Goal: Task Accomplishment & Management: Use online tool/utility

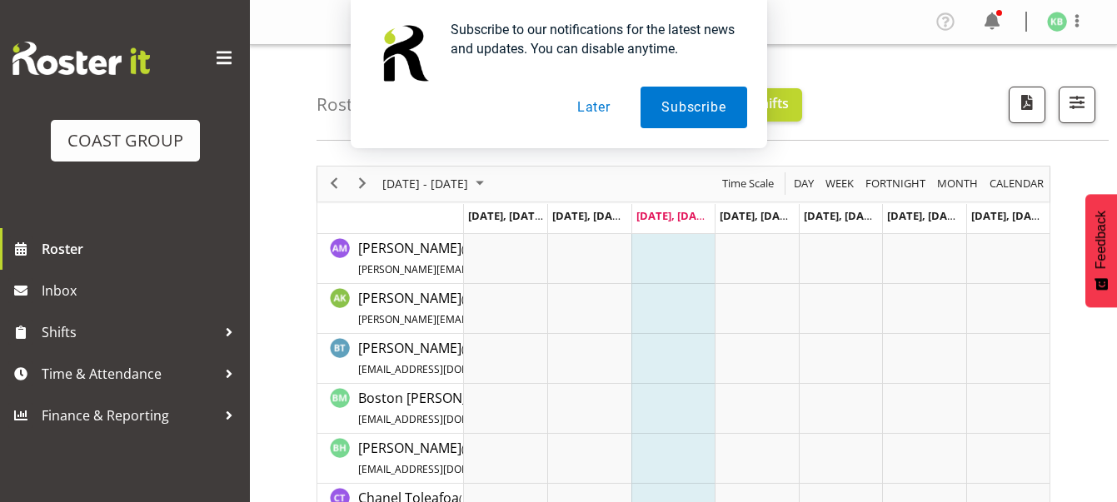
click at [599, 106] on button "Later" at bounding box center [593, 108] width 75 height 42
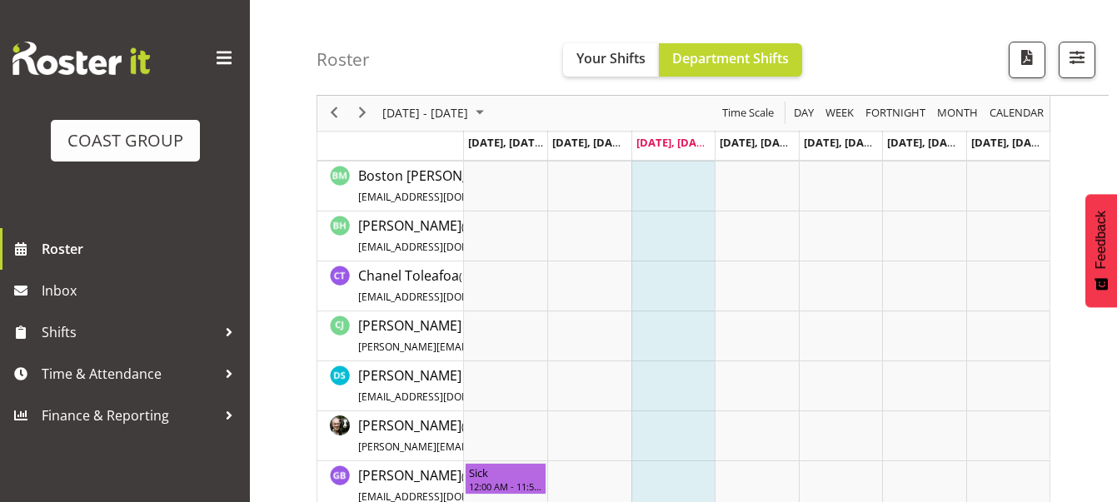
scroll to position [250, 0]
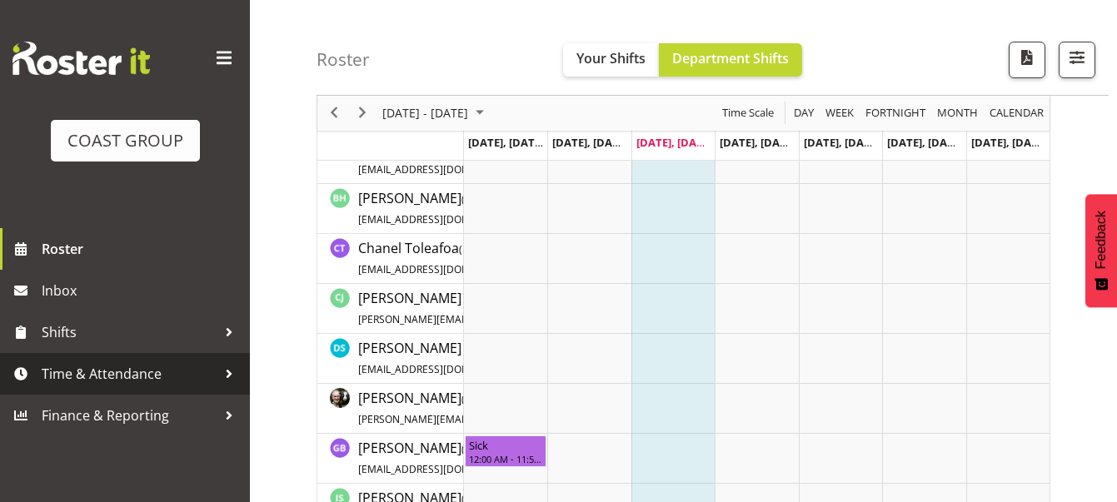
click at [90, 374] on span "Time & Attendance" at bounding box center [129, 373] width 175 height 25
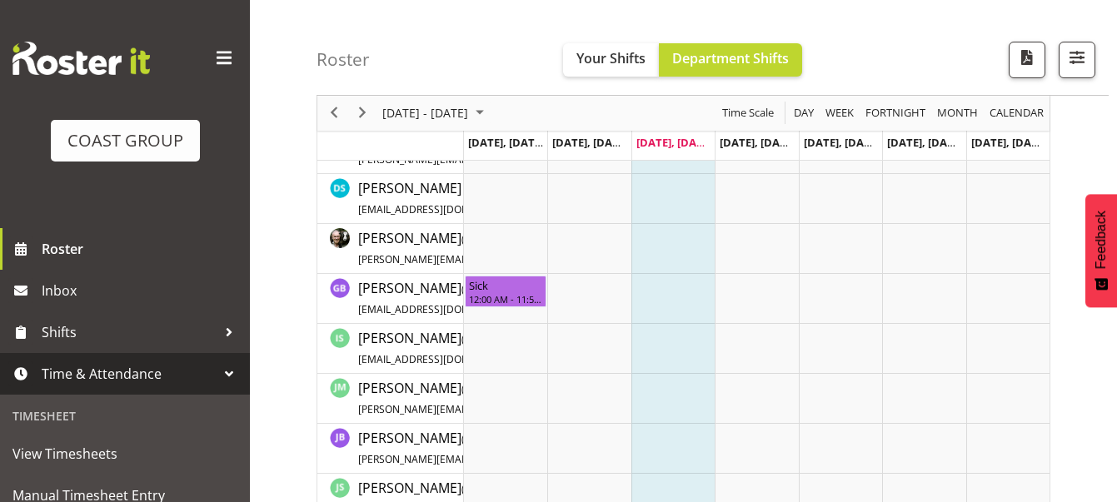
scroll to position [416, 0]
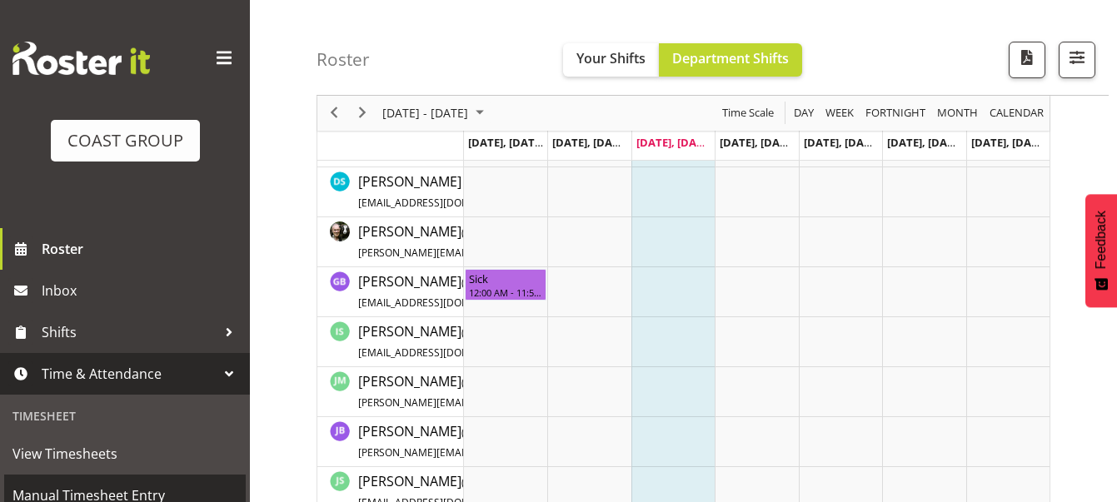
click at [105, 485] on span "Manual Timesheet Entry" at bounding box center [124, 495] width 225 height 25
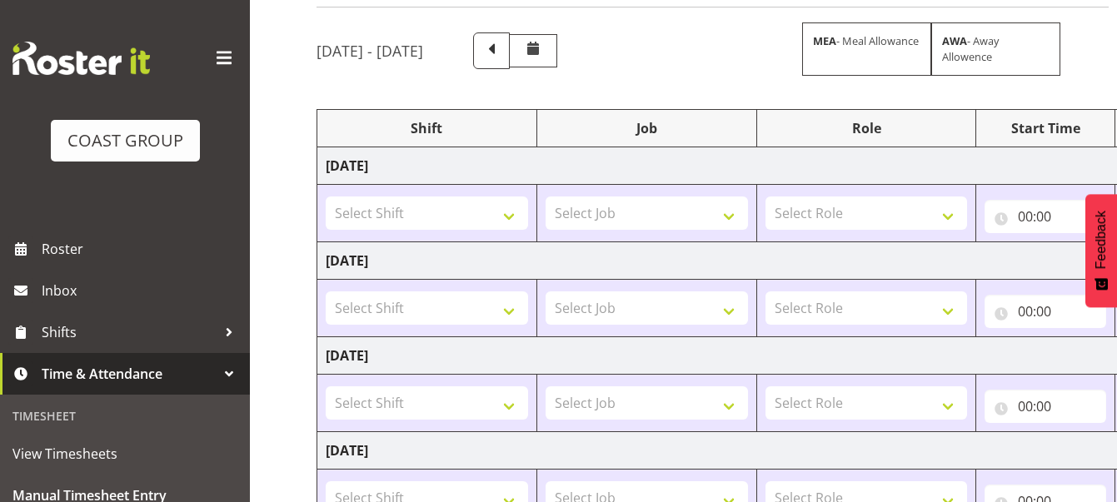
scroll to position [115, 0]
click at [511, 211] on select "Select Shift AKL SIGN ADMIN1 (LEAVE ALONE, DONT MAKE INACTIVE) CD AKL city CD T…" at bounding box center [427, 213] width 202 height 33
click at [291, 257] on div "Manual Timesheets August 20th - August 26th 2025 MEA - Meal Allowance AWA - Awa…" at bounding box center [683, 418] width 867 height 976
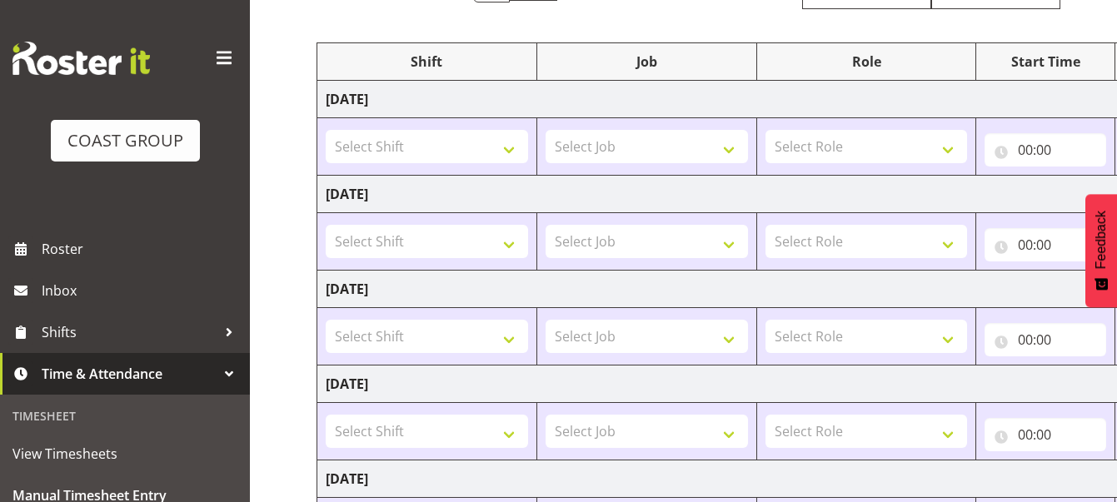
scroll to position [198, 0]
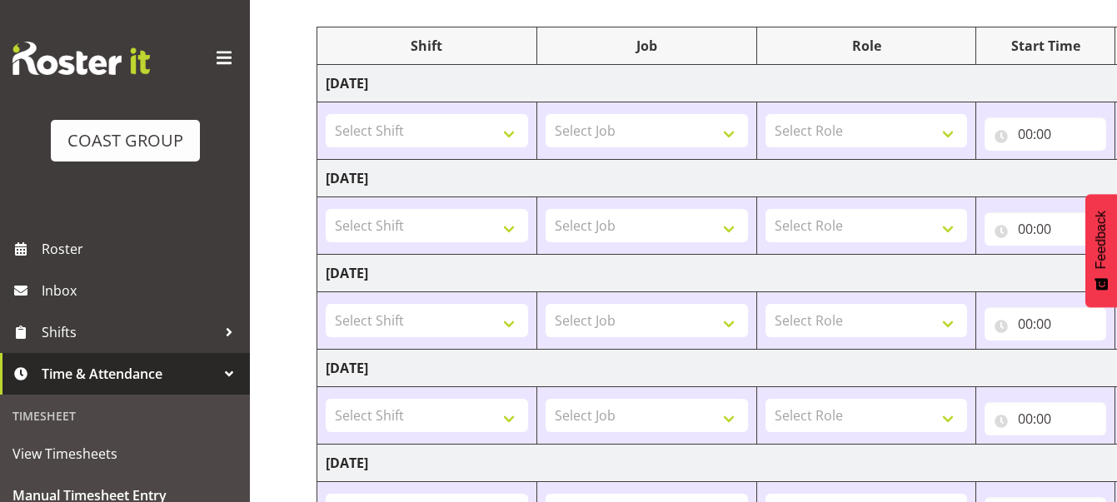
drag, startPoint x: 1031, startPoint y: 371, endPoint x: 588, endPoint y: 377, distance: 443.0
click at [588, 377] on td "Saturday 23rd August 2025" at bounding box center [899, 368] width 1165 height 37
drag, startPoint x: 904, startPoint y: 355, endPoint x: 654, endPoint y: 372, distance: 250.4
click at [654, 372] on tbody "Wednesday 20th August 2025 Select Shift AKL SIGN ADMIN1 (LEAVE ALONE, DONT MAKE…" at bounding box center [899, 416] width 1165 height 702
click at [670, 375] on td "Saturday 23rd August 2025" at bounding box center [899, 368] width 1165 height 37
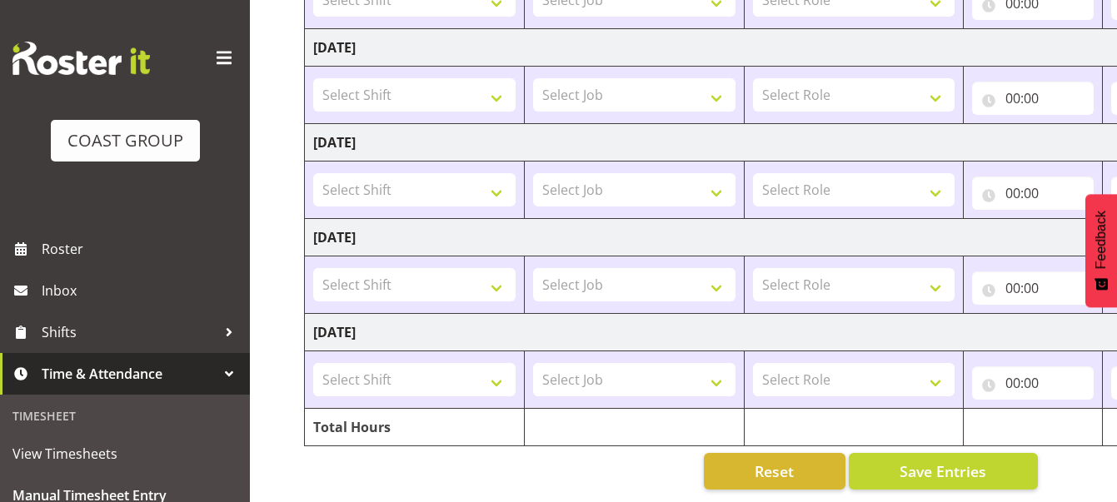
scroll to position [0, 0]
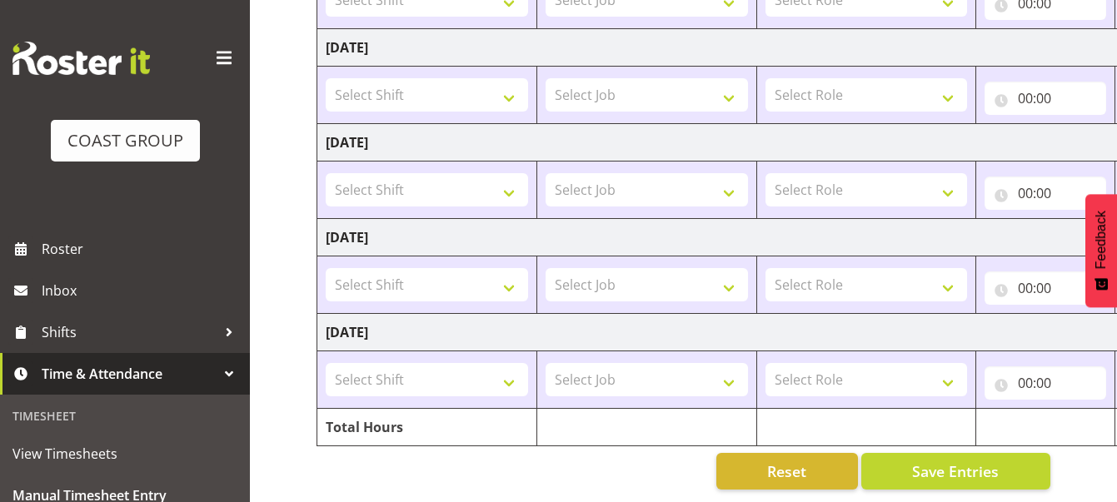
click at [286, 316] on div "Manual Timesheets August 20th - August 26th 2025 MEA - Meal Allowance AWA - Awa…" at bounding box center [683, 14] width 867 height 976
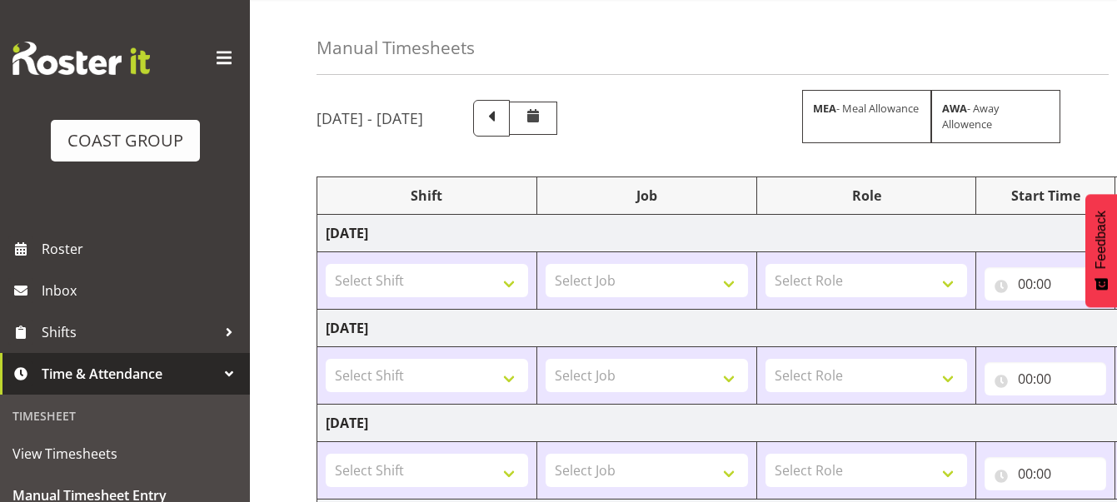
scroll to position [32, 0]
